Goal: Check status

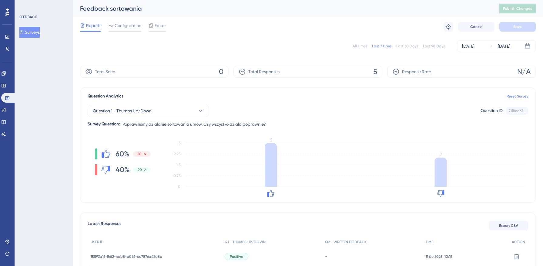
click at [356, 45] on div "All Times" at bounding box center [360, 46] width 15 height 5
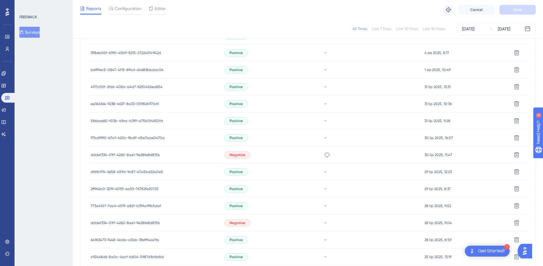
scroll to position [366, 0]
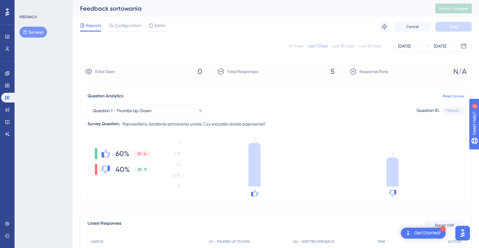
click at [294, 46] on div "All Times" at bounding box center [296, 46] width 15 height 5
click at [300, 46] on div "All Times" at bounding box center [296, 46] width 15 height 5
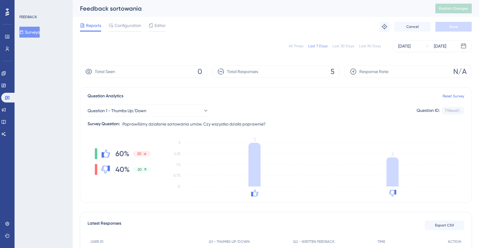
click at [295, 47] on div "All Times" at bounding box center [296, 46] width 15 height 5
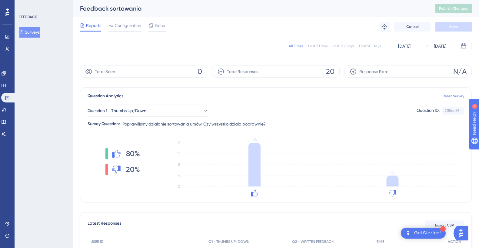
click at [299, 49] on div "All Times Last 7 Days Last 30 Days Last 90 Days Jul 25 2025 Aug 11 2025" at bounding box center [276, 46] width 392 height 12
click at [298, 46] on div "All Times" at bounding box center [296, 46] width 15 height 5
